Goal: Task Accomplishment & Management: Complete application form

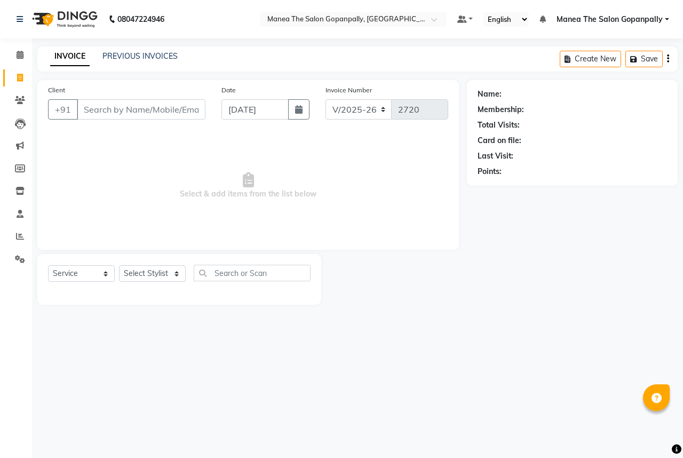
select select "7027"
select select "service"
click at [157, 279] on select "Select Stylist anas [PERSON_NAME] [PERSON_NAME] [PERSON_NAME] sameer [PERSON_NA…" at bounding box center [152, 273] width 67 height 17
select select "90389"
click at [119, 266] on select "Select Stylist anas [PERSON_NAME] [PERSON_NAME] [PERSON_NAME] sameer [PERSON_NA…" at bounding box center [152, 273] width 67 height 17
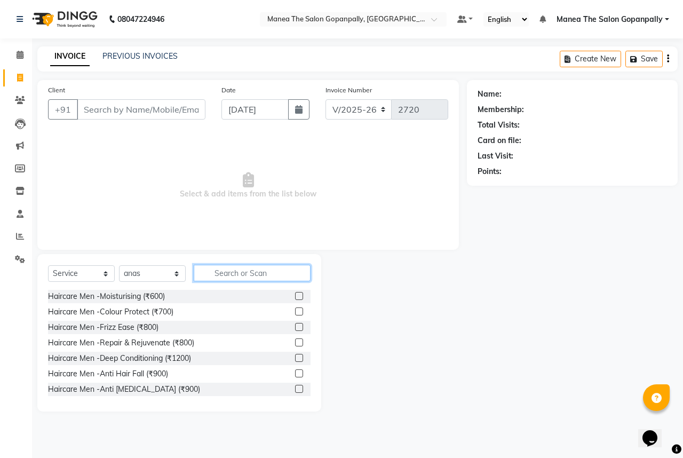
click at [253, 274] on input "text" at bounding box center [252, 273] width 117 height 17
type input "cut"
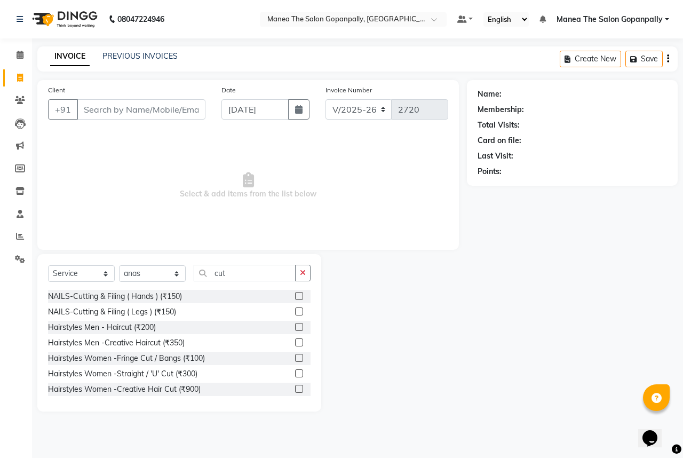
drag, startPoint x: 288, startPoint y: 329, endPoint x: 290, endPoint y: 309, distance: 19.3
click at [295, 328] on label at bounding box center [299, 327] width 8 height 8
click at [295, 328] on input "checkbox" at bounding box center [298, 327] width 7 height 7
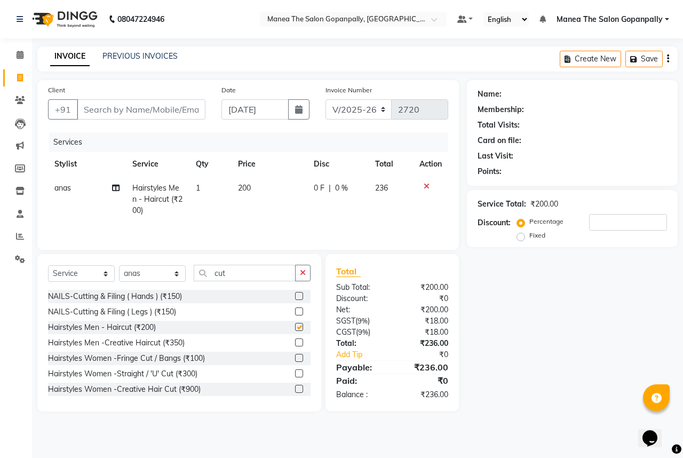
checkbox input "false"
click at [271, 279] on input "cut" at bounding box center [245, 273] width 102 height 17
type input "c"
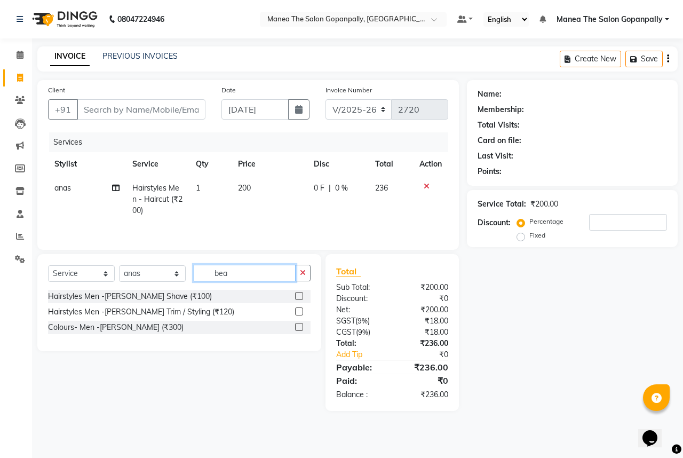
type input "bea"
click at [299, 313] on label at bounding box center [299, 311] width 8 height 8
click at [299, 313] on input "checkbox" at bounding box center [298, 311] width 7 height 7
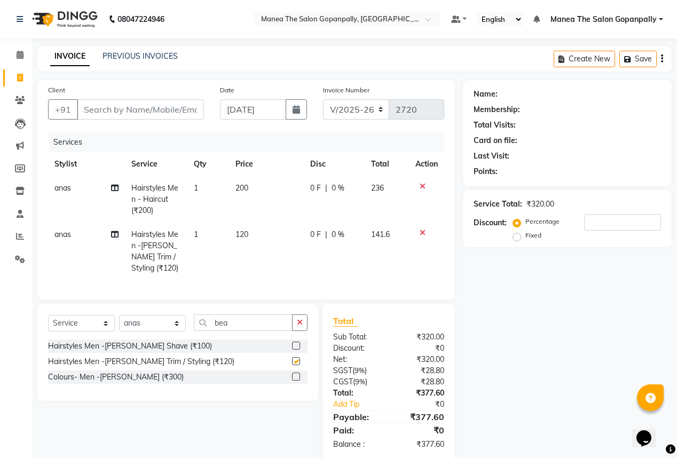
checkbox input "false"
click at [159, 109] on input "Client" at bounding box center [140, 109] width 127 height 20
type input "9"
type input "0"
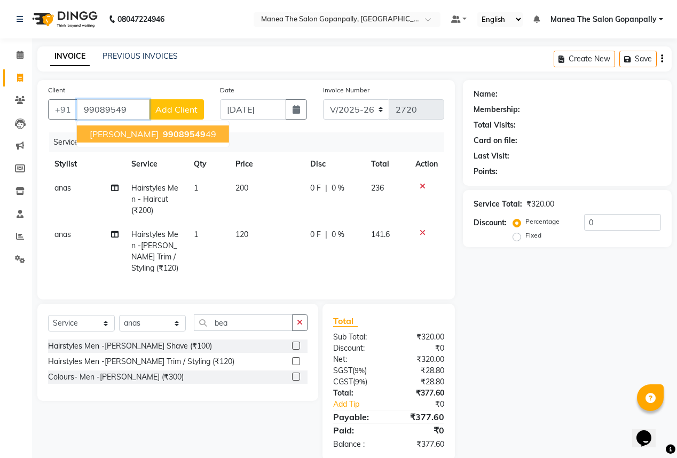
click at [163, 132] on ngb-highlight "99089549 49" at bounding box center [188, 134] width 55 height 11
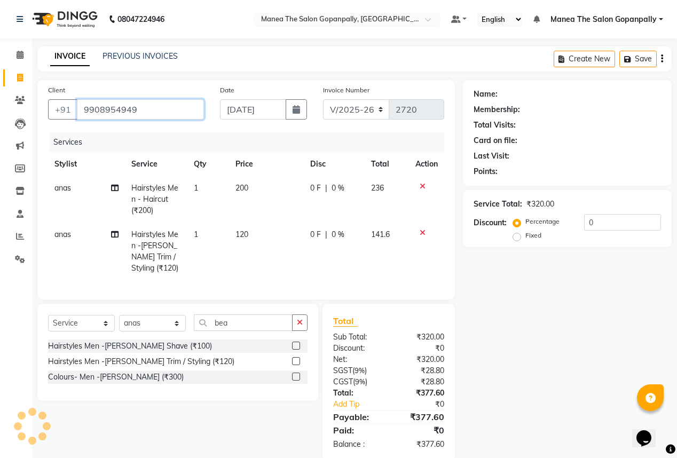
type input "9908954949"
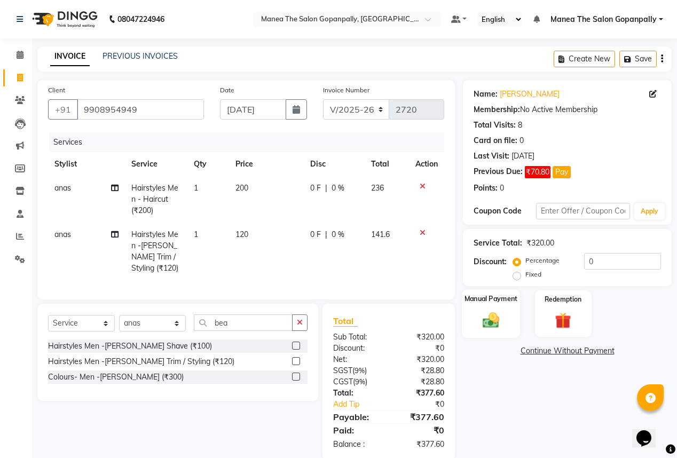
click at [492, 319] on img at bounding box center [490, 319] width 27 height 19
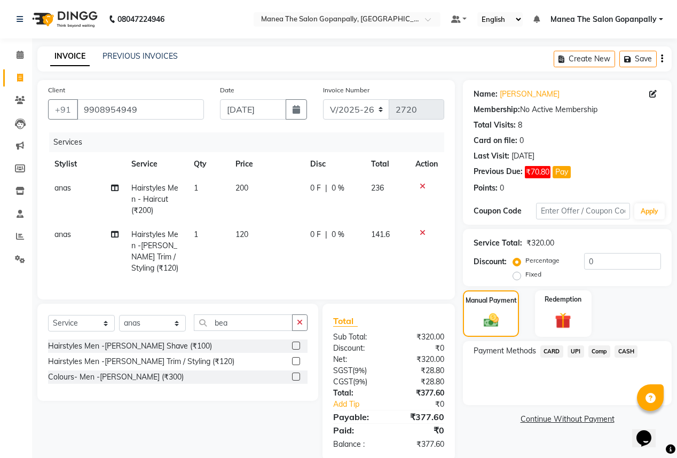
drag, startPoint x: 575, startPoint y: 352, endPoint x: 575, endPoint y: 363, distance: 11.2
click at [575, 353] on span "UPI" at bounding box center [575, 351] width 17 height 12
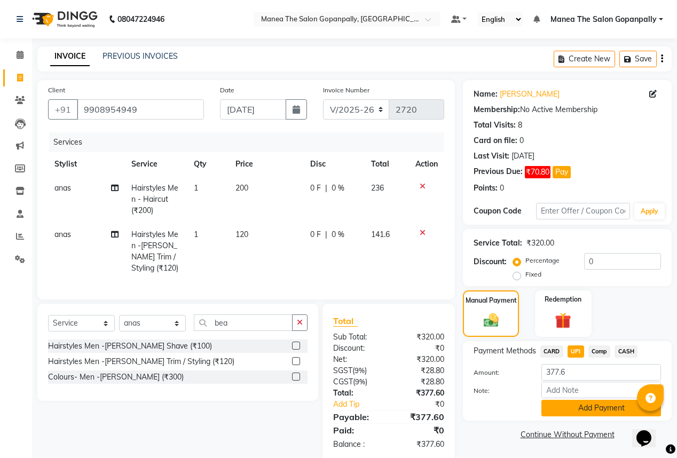
click at [591, 407] on button "Add Payment" at bounding box center [601, 408] width 120 height 17
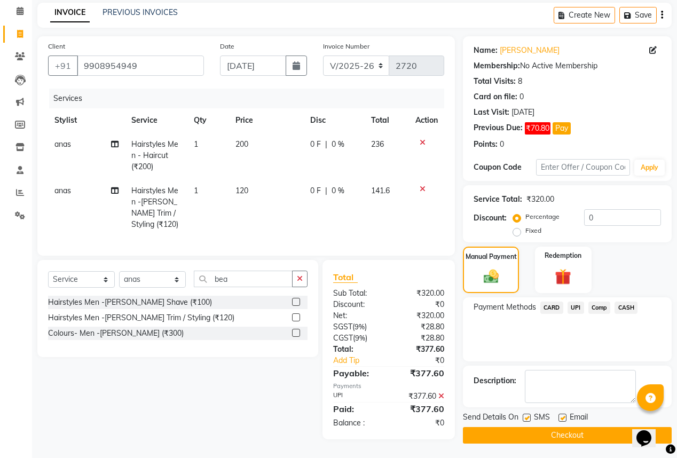
scroll to position [47, 0]
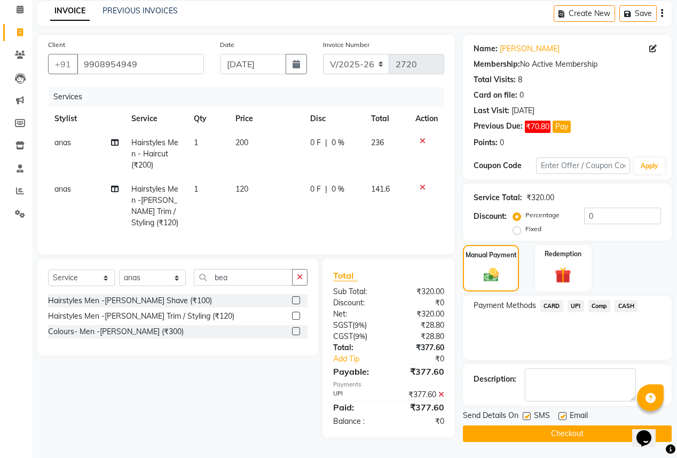
drag, startPoint x: 562, startPoint y: 413, endPoint x: 563, endPoint y: 419, distance: 6.5
click at [563, 418] on label at bounding box center [562, 416] width 8 height 8
click at [563, 418] on input "checkbox" at bounding box center [561, 416] width 7 height 7
checkbox input "false"
click at [566, 430] on button "Checkout" at bounding box center [567, 433] width 209 height 17
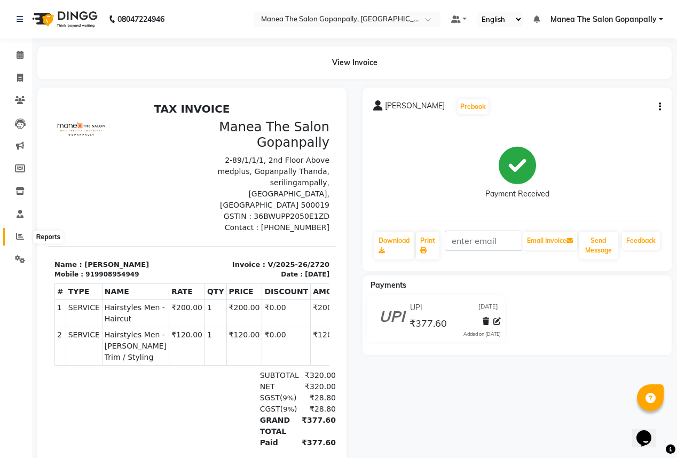
click at [13, 237] on span at bounding box center [20, 237] width 19 height 12
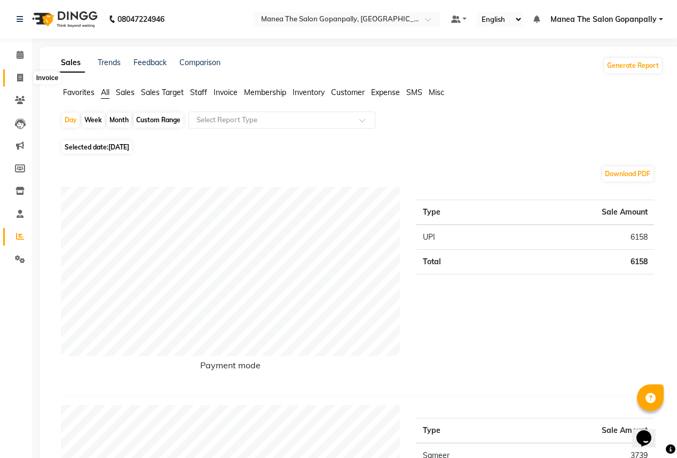
click at [22, 77] on icon at bounding box center [20, 78] width 6 height 8
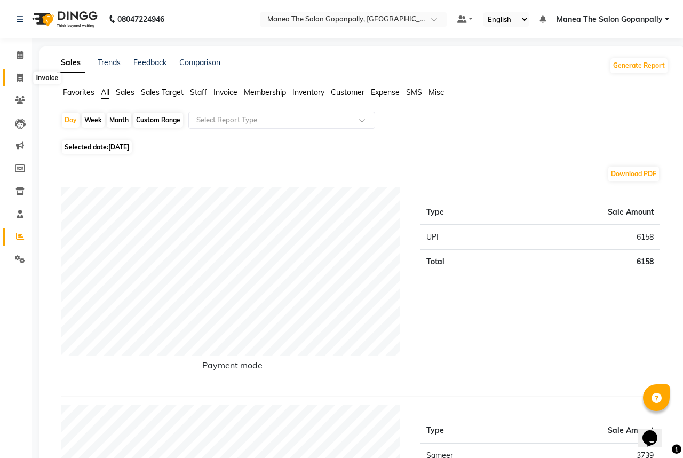
select select "7027"
select select "service"
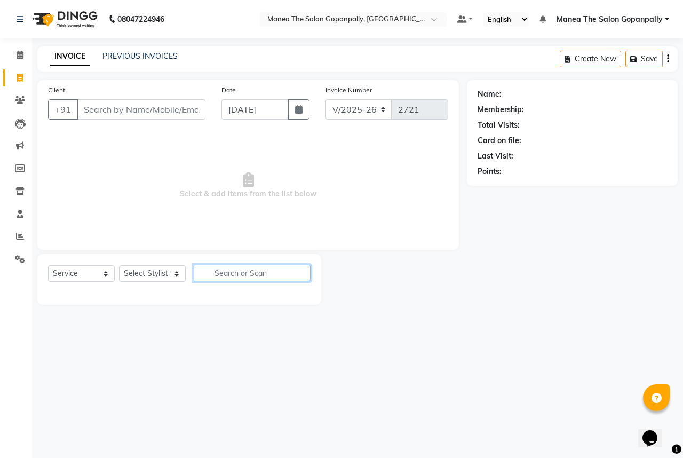
click at [253, 272] on input "text" at bounding box center [252, 273] width 117 height 17
click at [20, 78] on icon at bounding box center [20, 78] width 6 height 8
select select "7027"
select select "service"
click at [18, 55] on icon at bounding box center [20, 55] width 7 height 8
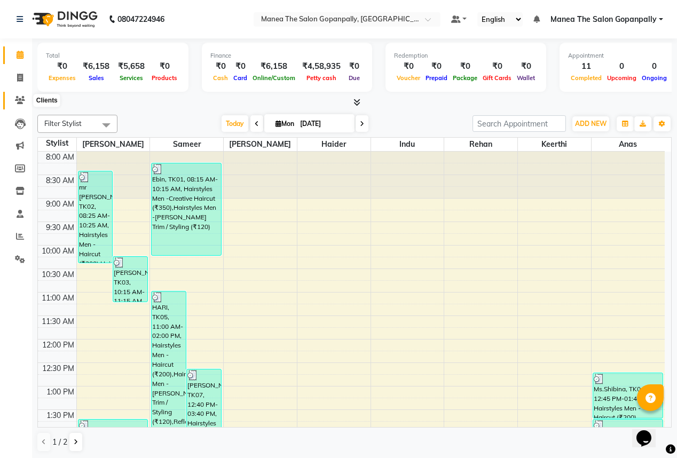
click at [17, 98] on icon at bounding box center [20, 100] width 10 height 8
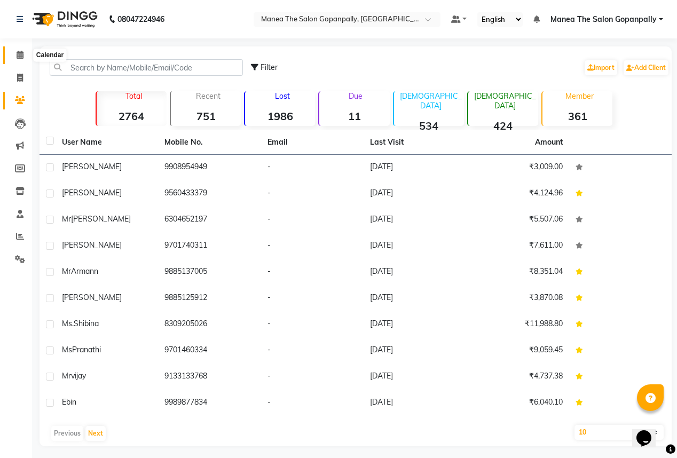
click at [21, 53] on icon at bounding box center [20, 55] width 7 height 8
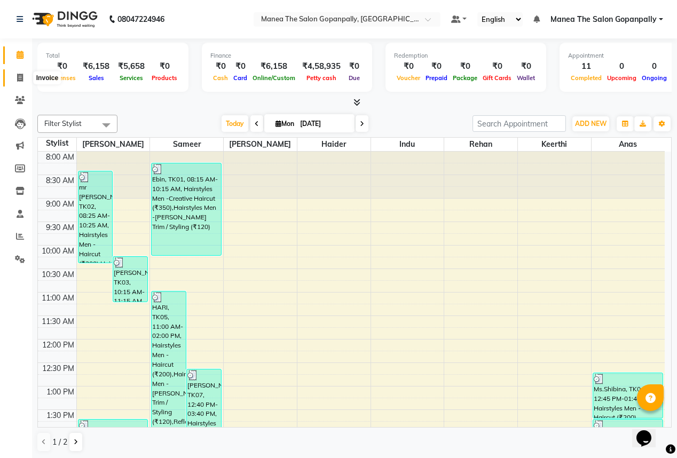
click at [22, 81] on icon at bounding box center [20, 78] width 6 height 8
select select "7027"
select select "service"
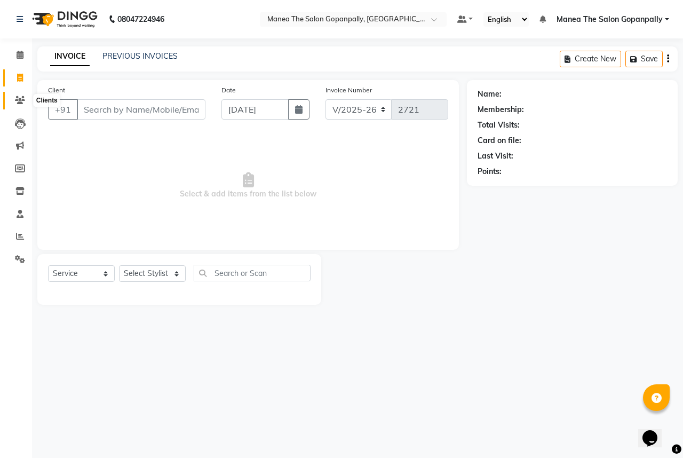
click at [19, 98] on icon at bounding box center [20, 100] width 10 height 8
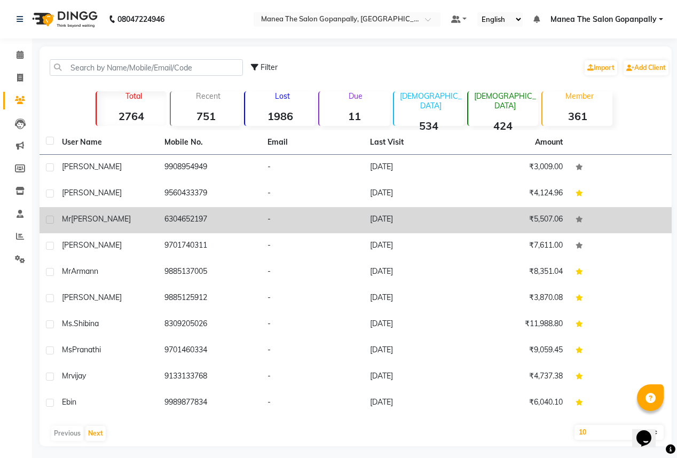
scroll to position [4, 0]
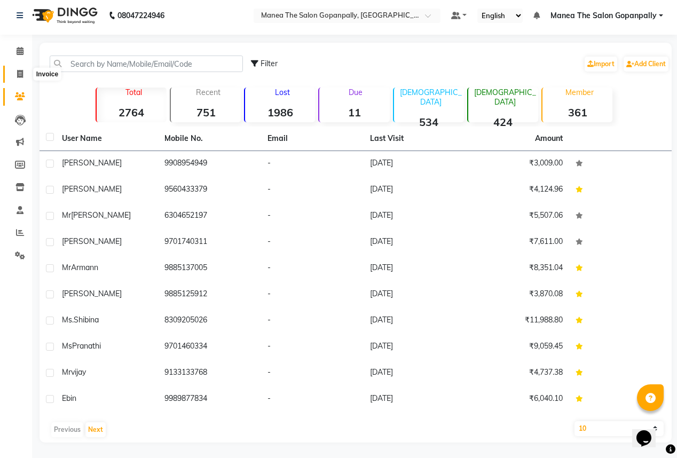
click at [22, 75] on icon at bounding box center [20, 74] width 6 height 8
select select "service"
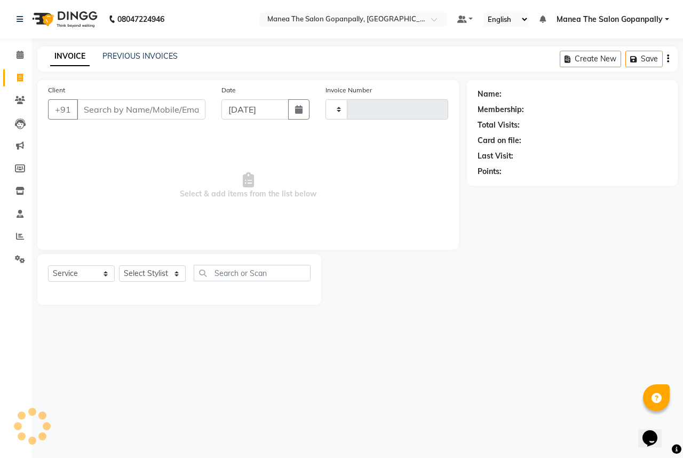
type input "2721"
select select "7027"
click at [14, 53] on span at bounding box center [20, 55] width 19 height 12
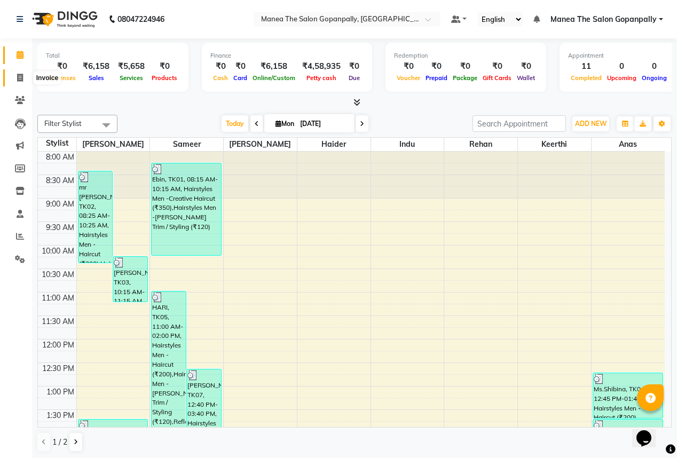
click at [19, 80] on icon at bounding box center [20, 78] width 6 height 8
select select "service"
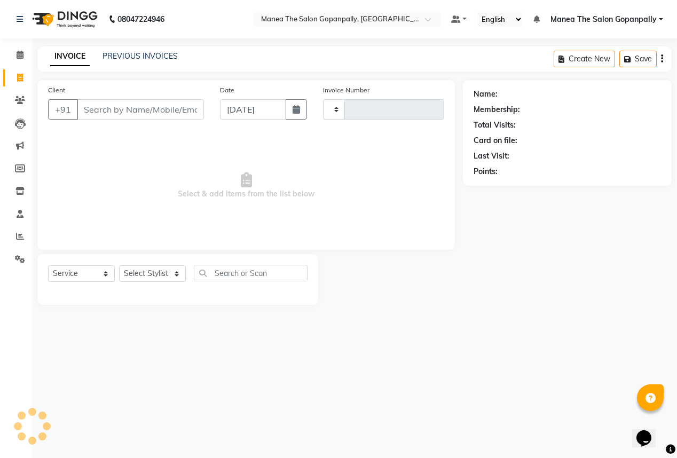
type input "2721"
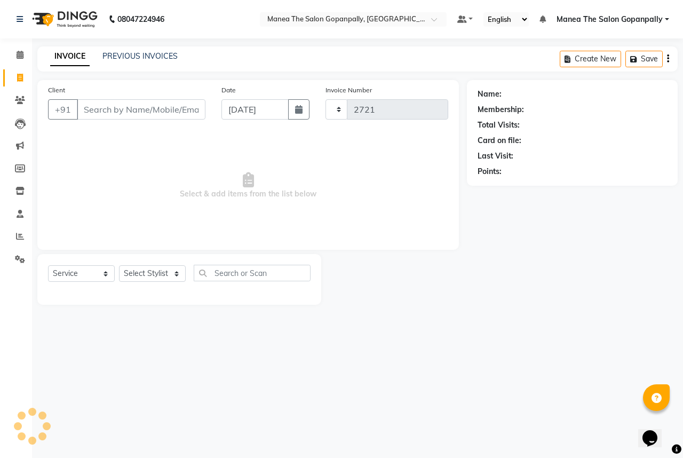
select select "7027"
